Goal: Transaction & Acquisition: Subscribe to service/newsletter

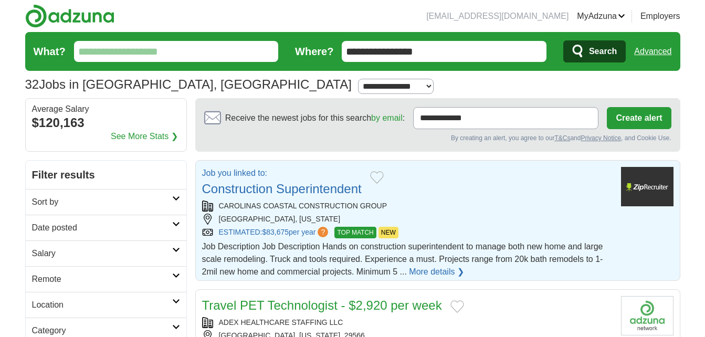
click at [292, 186] on link "Construction Superintendent" at bounding box center [281, 189] width 159 height 14
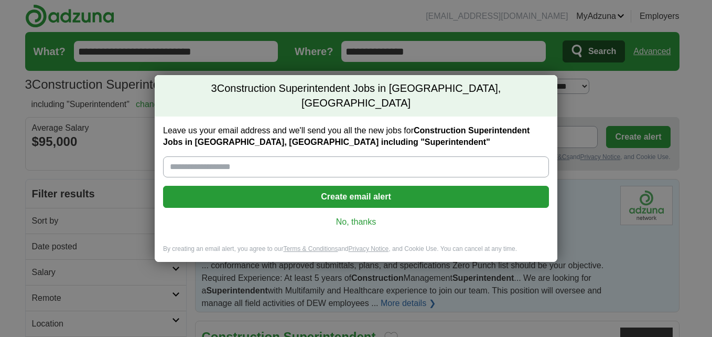
click at [389, 157] on input "Leave us your email address and we'll send you all the new jobs for Constructio…" at bounding box center [356, 166] width 386 height 21
type input "**********"
click at [369, 186] on button "Create email alert" at bounding box center [356, 197] width 386 height 22
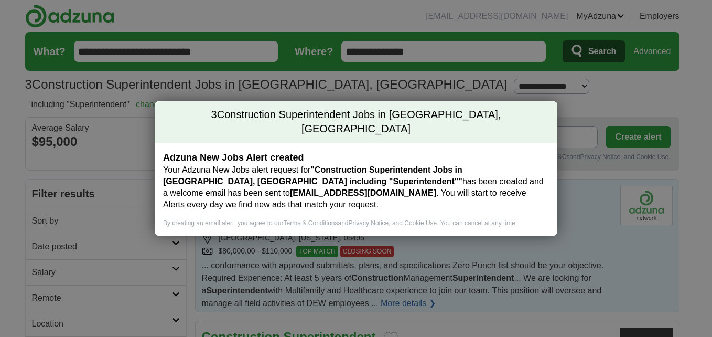
click at [526, 121] on h2 "3 Construction Superintendent Jobs in [GEOGRAPHIC_DATA], [GEOGRAPHIC_DATA]" at bounding box center [356, 121] width 403 height 41
click at [549, 124] on h2 "3 Construction Superintendent Jobs in [GEOGRAPHIC_DATA], [GEOGRAPHIC_DATA]" at bounding box center [356, 121] width 403 height 41
click at [502, 80] on div "3 Construction Superintendent Jobs in [GEOGRAPHIC_DATA], [GEOGRAPHIC_DATA] Adzu…" at bounding box center [356, 168] width 712 height 337
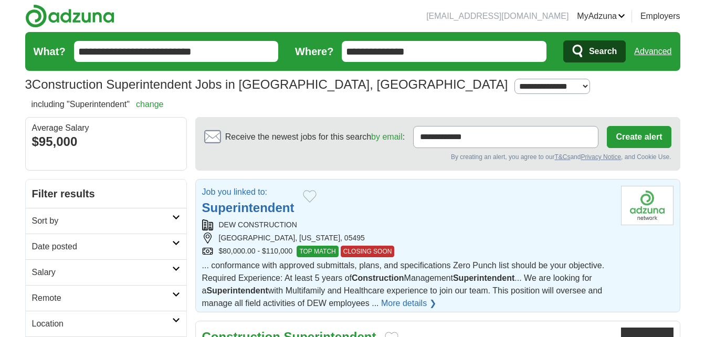
click at [259, 207] on strong "Superintendent" at bounding box center [248, 207] width 92 height 14
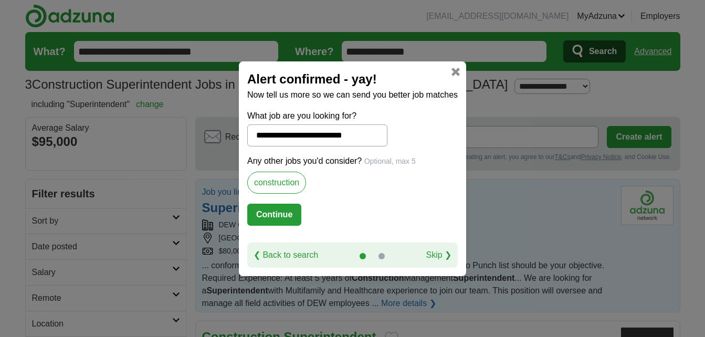
click at [370, 133] on input "**********" at bounding box center [317, 135] width 140 height 22
click at [289, 178] on label "construction" at bounding box center [276, 183] width 59 height 22
click at [276, 214] on button "Continue" at bounding box center [274, 215] width 54 height 22
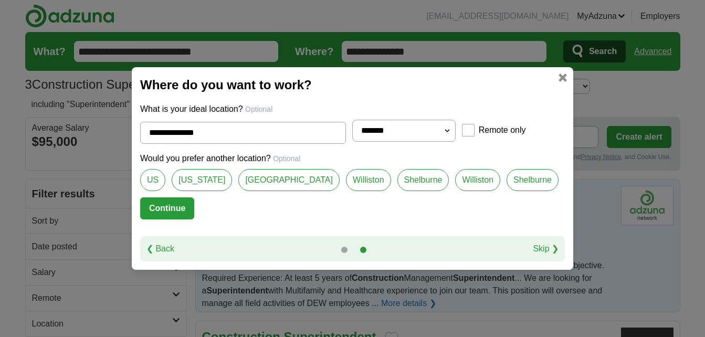
click at [353, 178] on link "Williston" at bounding box center [368, 180] width 45 height 22
type input "*********"
click at [194, 199] on button "Continue" at bounding box center [167, 208] width 54 height 22
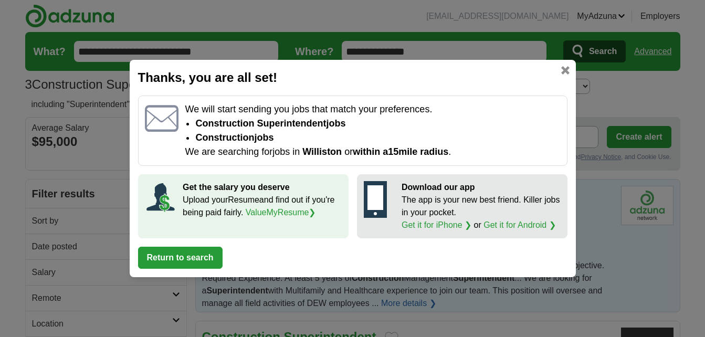
click at [212, 251] on button "Return to search" at bounding box center [180, 258] width 84 height 22
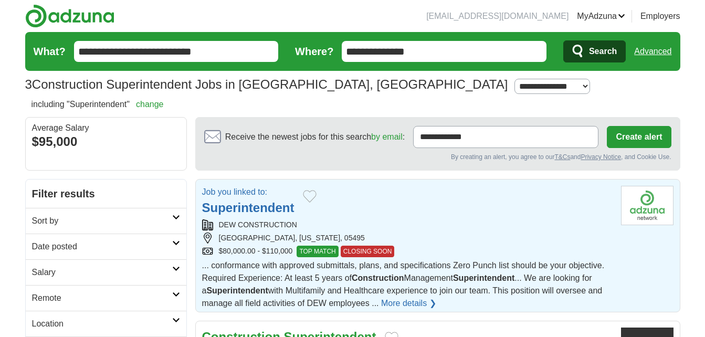
click at [212, 251] on div "$80,000.00 - $110,000 TOP MATCH CLOSING SOON" at bounding box center [407, 252] width 410 height 12
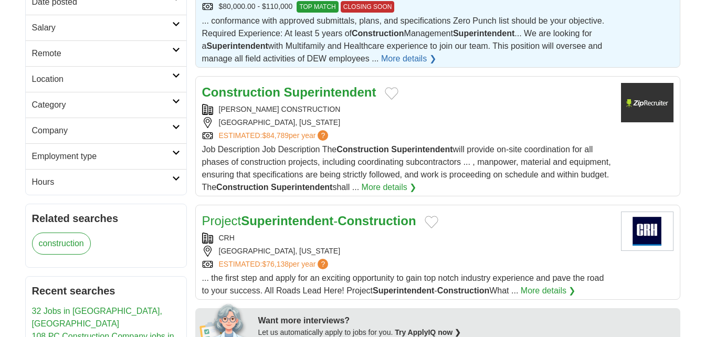
scroll to position [259, 0]
